Goal: Information Seeking & Learning: Check status

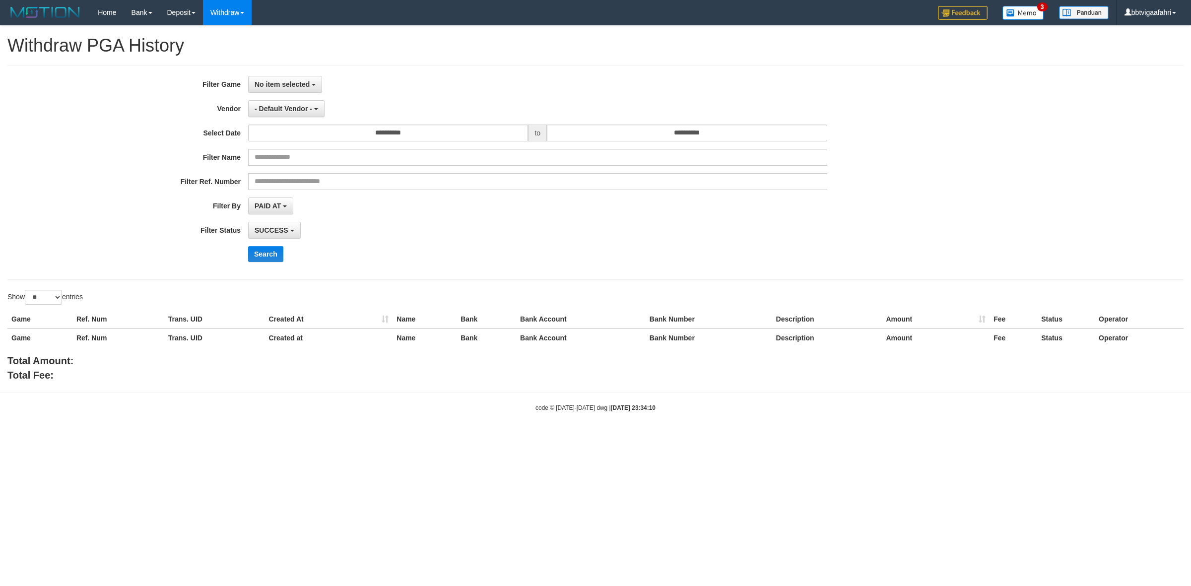
select select
select select "**"
click at [283, 85] on span "No item selected" at bounding box center [282, 84] width 55 height 8
click at [289, 130] on label "[ITOTO] SENIORTOGEL" at bounding box center [312, 135] width 126 height 15
select select "***"
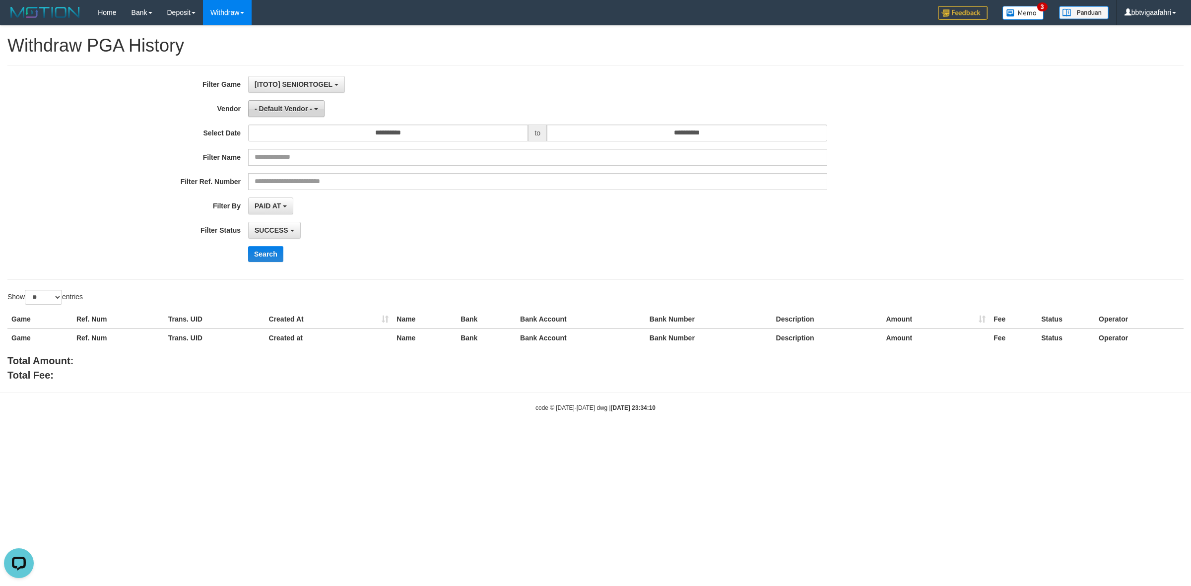
click at [292, 113] on button "- Default Vendor -" at bounding box center [286, 108] width 76 height 17
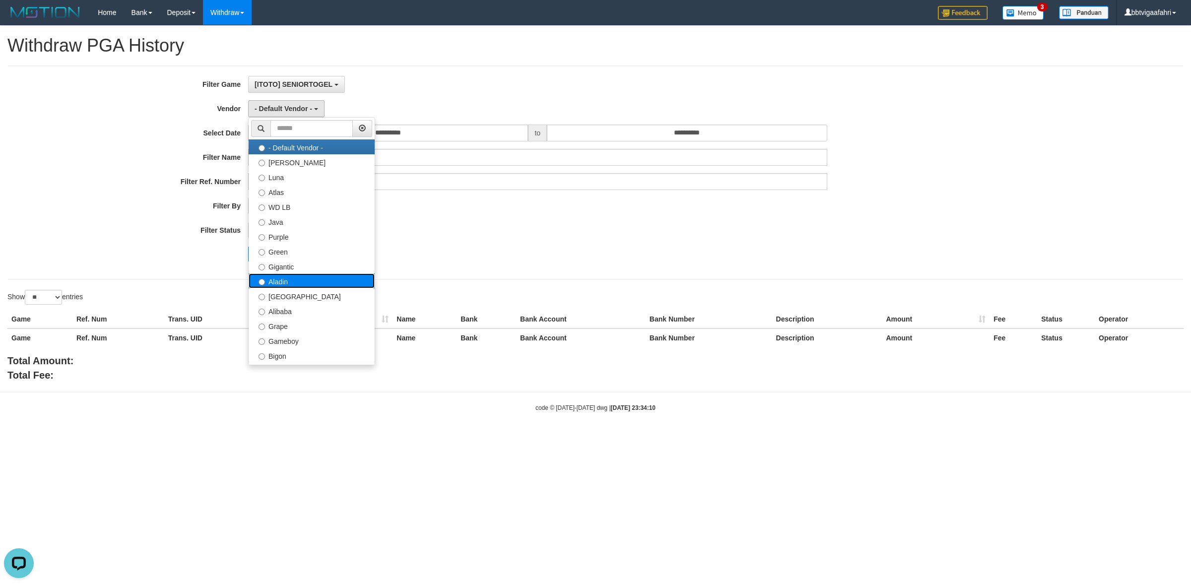
click at [302, 285] on label "Aladin" at bounding box center [312, 280] width 126 height 15
select select "**********"
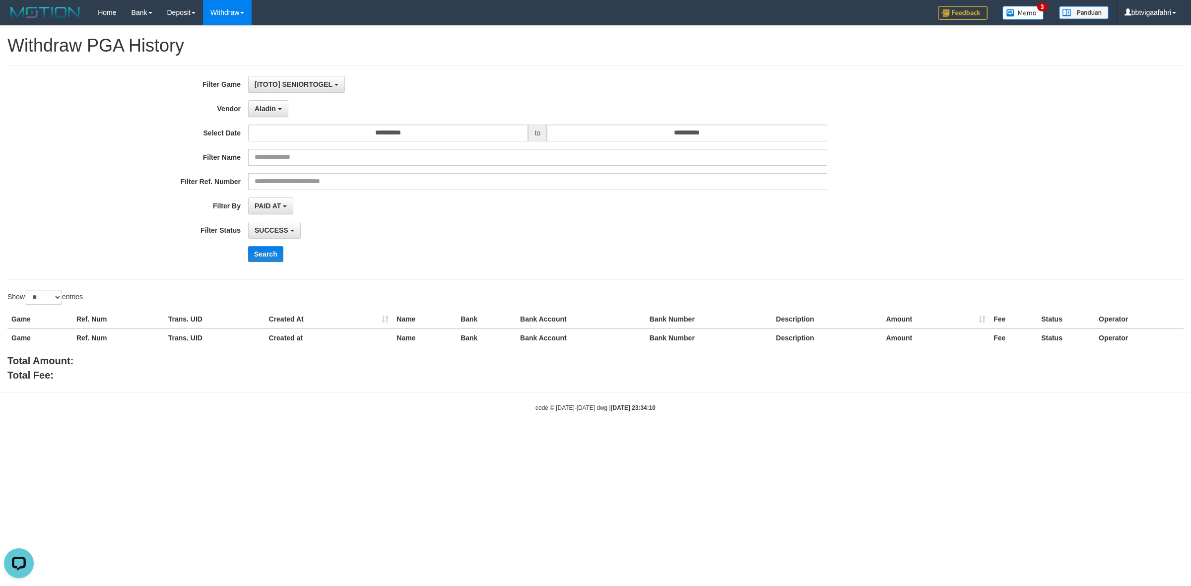
click at [280, 216] on div "**********" at bounding box center [496, 172] width 992 height 193
click at [282, 211] on button "PAID AT" at bounding box center [270, 205] width 45 height 17
click at [281, 254] on ul "PAID AT CREATED AT" at bounding box center [311, 240] width 127 height 53
click at [286, 207] on b "button" at bounding box center [285, 206] width 4 height 2
drag, startPoint x: 295, startPoint y: 261, endPoint x: 289, endPoint y: 223, distance: 38.3
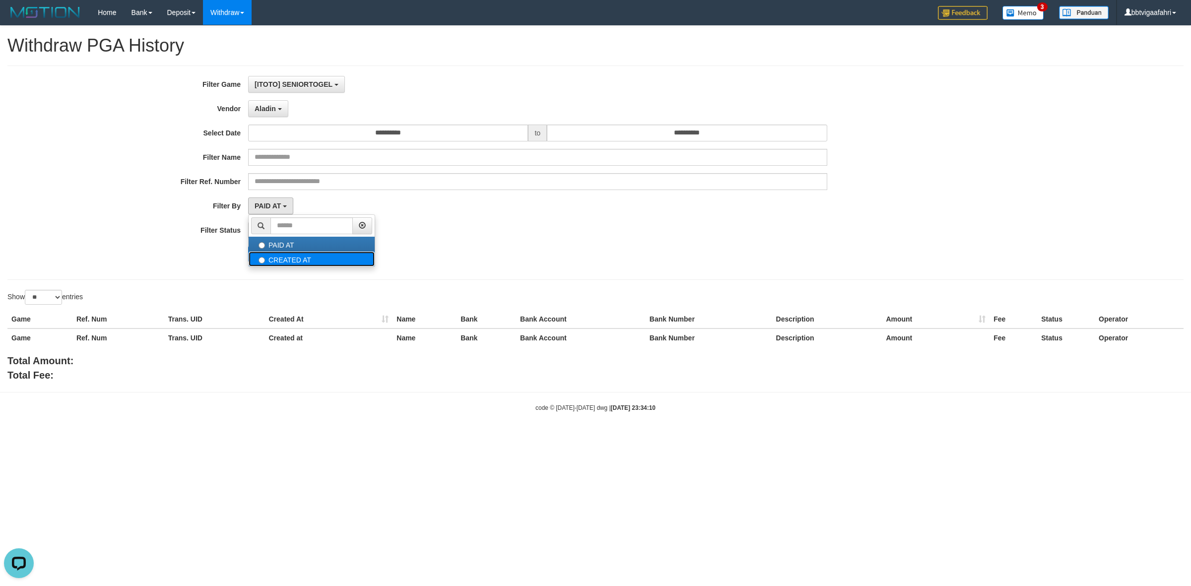
click at [295, 260] on label "CREATED AT" at bounding box center [312, 259] width 126 height 15
select select "*"
drag, startPoint x: 289, startPoint y: 223, endPoint x: 289, endPoint y: 234, distance: 10.4
click at [288, 222] on button "SUCCESS" at bounding box center [274, 230] width 53 height 17
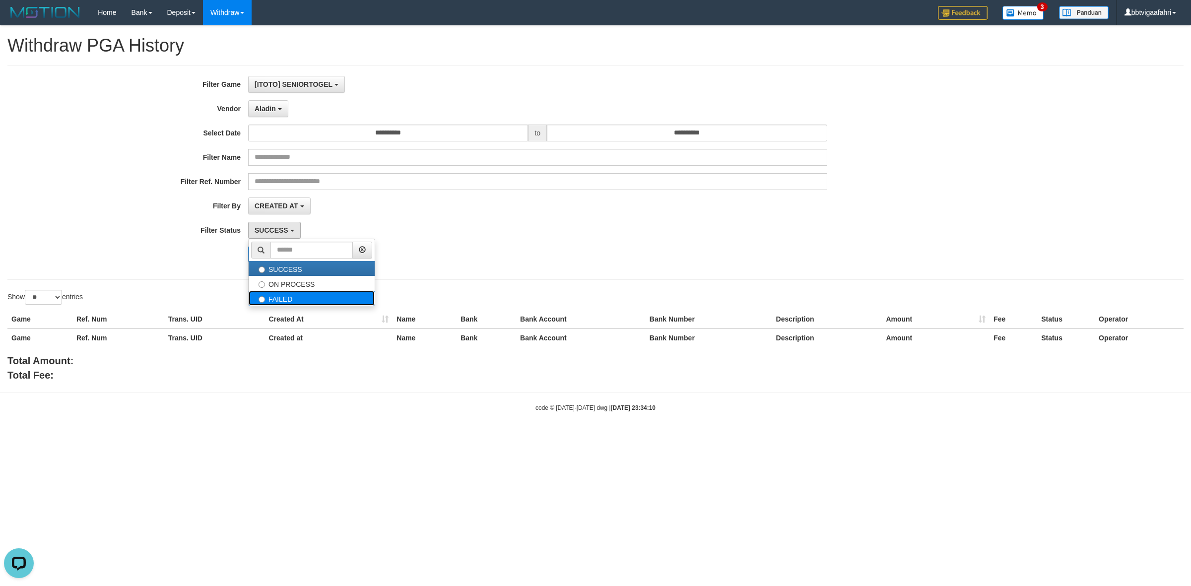
click at [291, 302] on label "FAILED" at bounding box center [312, 298] width 126 height 15
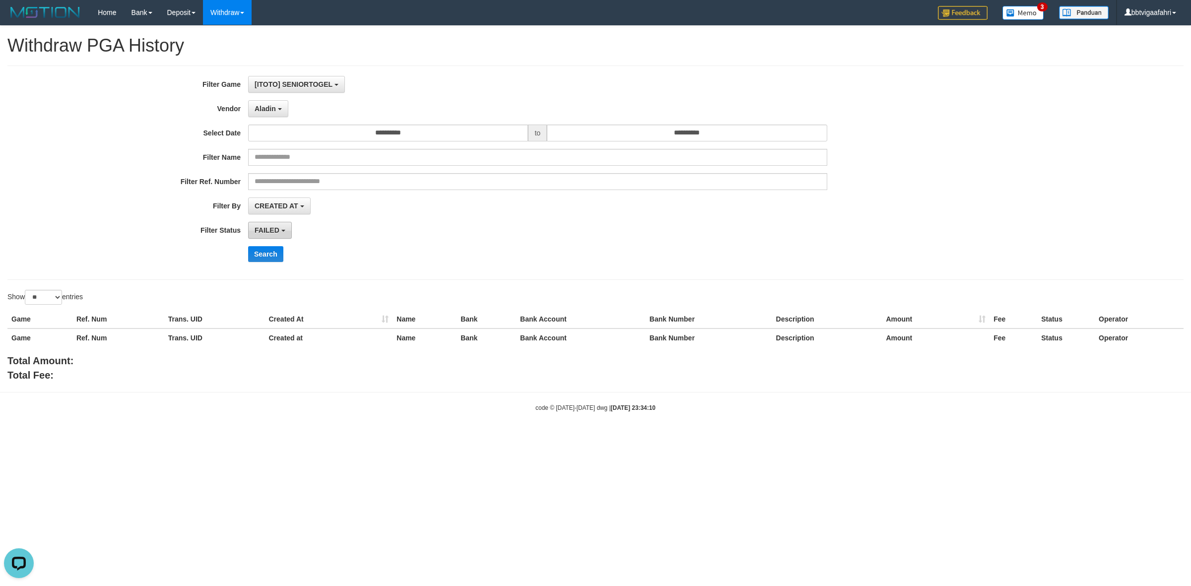
click at [284, 234] on button "FAILED" at bounding box center [270, 230] width 44 height 17
click at [291, 284] on label "ON PROCESS" at bounding box center [312, 283] width 126 height 15
select select "*"
click at [265, 254] on button "Search" at bounding box center [265, 254] width 35 height 16
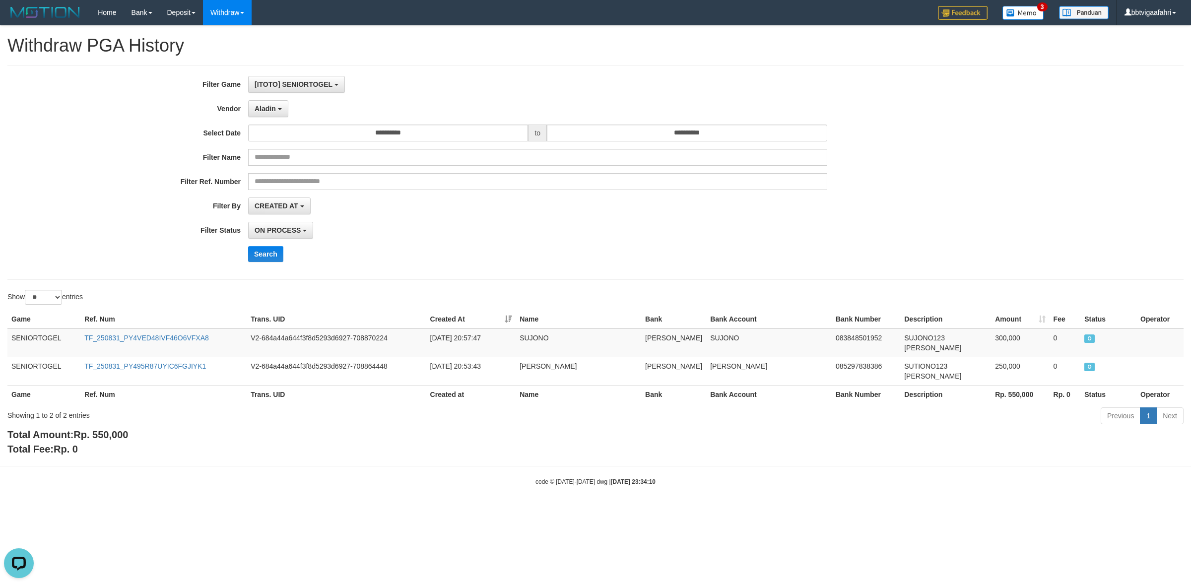
click at [532, 238] on div "ON PROCESS SUCCESS ON PROCESS FAILED" at bounding box center [537, 230] width 579 height 17
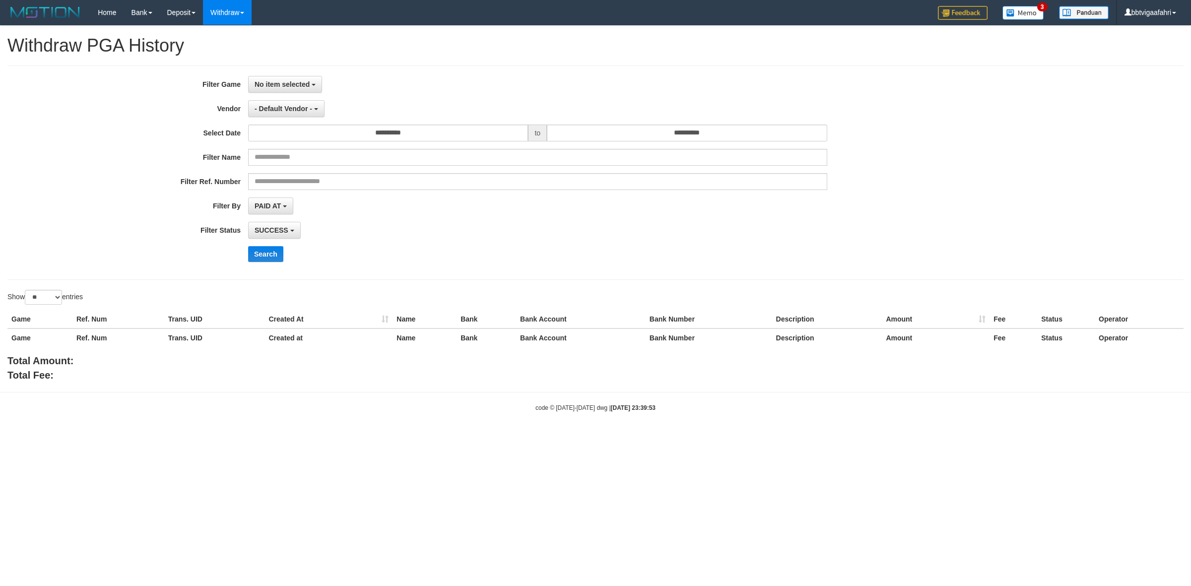
select select
select select "**"
click at [292, 90] on button "No item selected" at bounding box center [285, 84] width 74 height 17
click at [292, 132] on label "[ITOTO] SENIORTOGEL" at bounding box center [312, 135] width 126 height 15
select select "***"
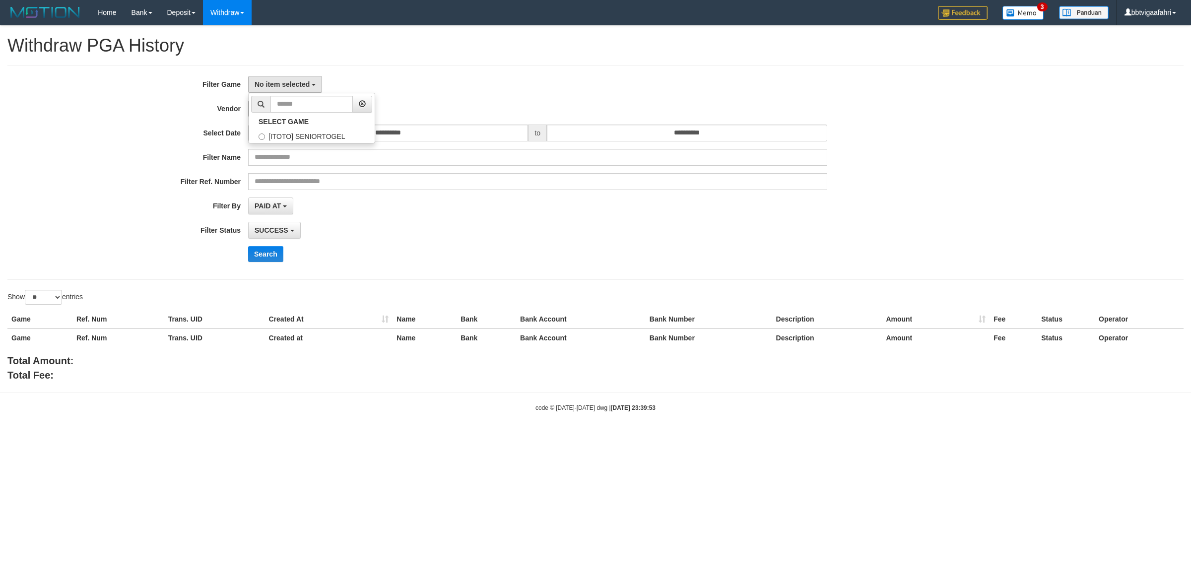
scroll to position [8, 0]
click at [289, 107] on span "- Default Vendor -" at bounding box center [284, 109] width 58 height 8
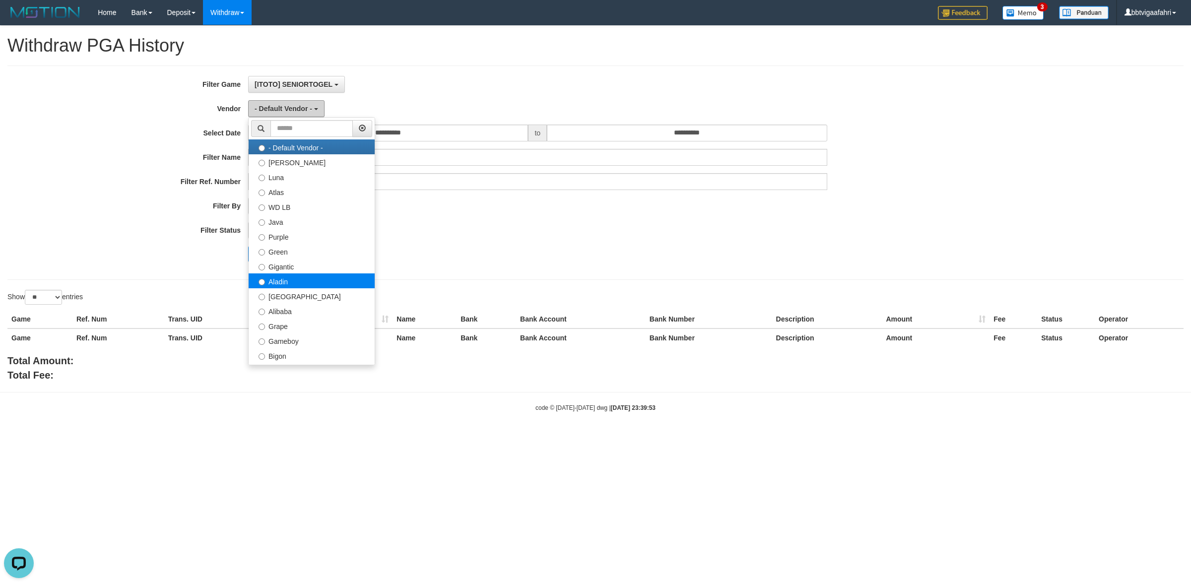
scroll to position [0, 0]
click at [301, 288] on label "Aladin" at bounding box center [312, 280] width 126 height 15
select select "**********"
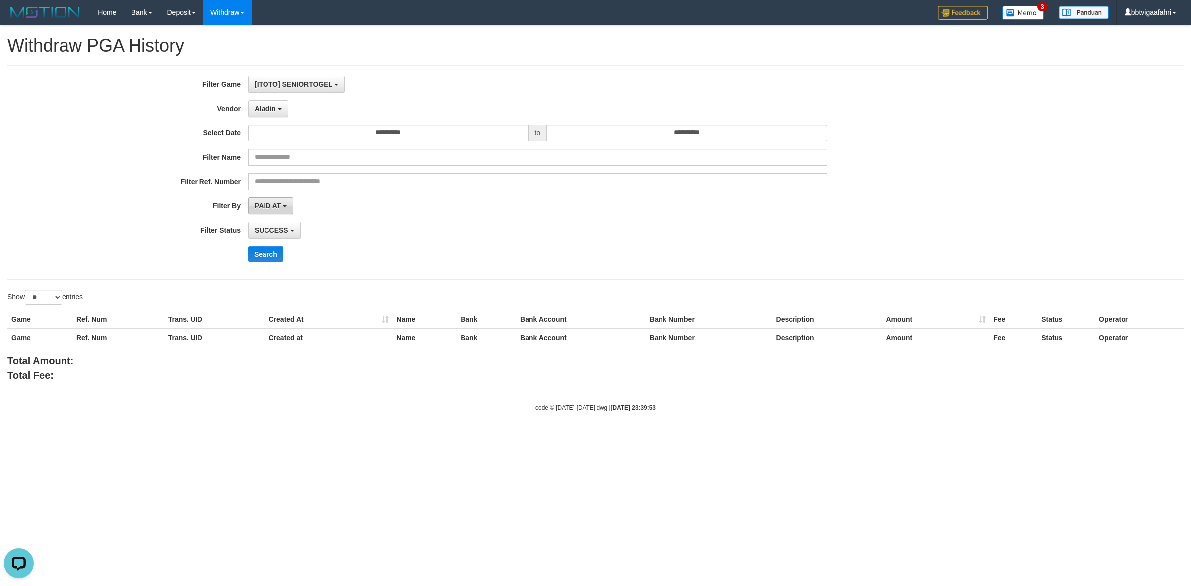
click at [281, 209] on span "PAID AT" at bounding box center [268, 206] width 26 height 8
drag, startPoint x: 296, startPoint y: 263, endPoint x: 299, endPoint y: 246, distance: 18.2
click at [296, 263] on label "CREATED AT" at bounding box center [312, 259] width 126 height 15
select select "*"
click at [291, 231] on b "button" at bounding box center [292, 231] width 4 height 2
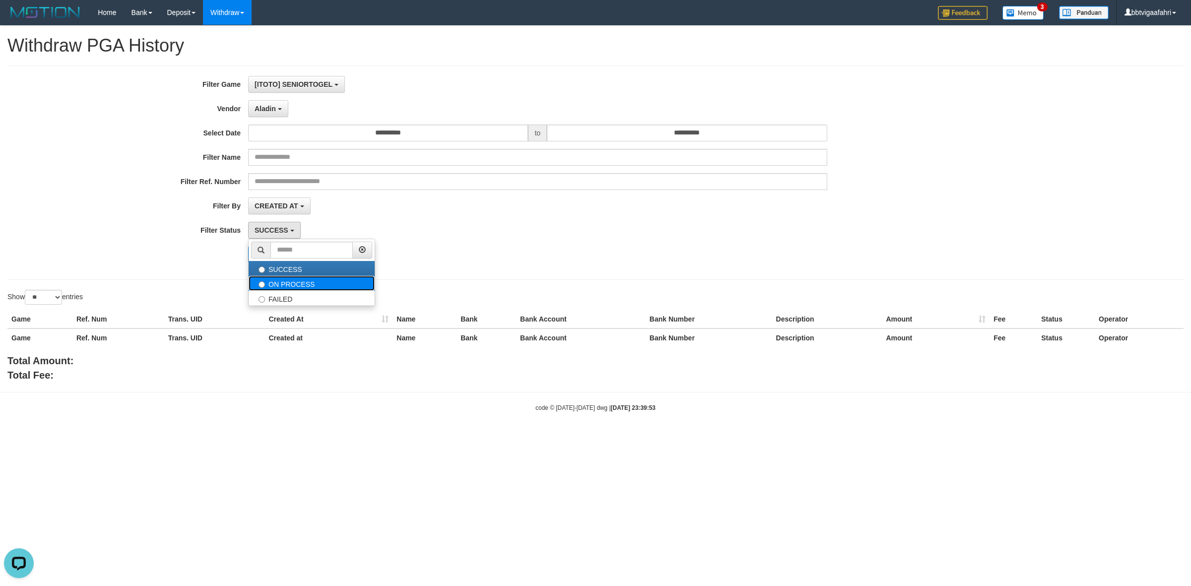
click at [300, 289] on label "ON PROCESS" at bounding box center [312, 283] width 126 height 15
select select "*"
click at [285, 256] on div "Search" at bounding box center [620, 254] width 744 height 16
click at [281, 256] on button "Search" at bounding box center [265, 254] width 35 height 16
